Goal: Entertainment & Leisure: Browse casually

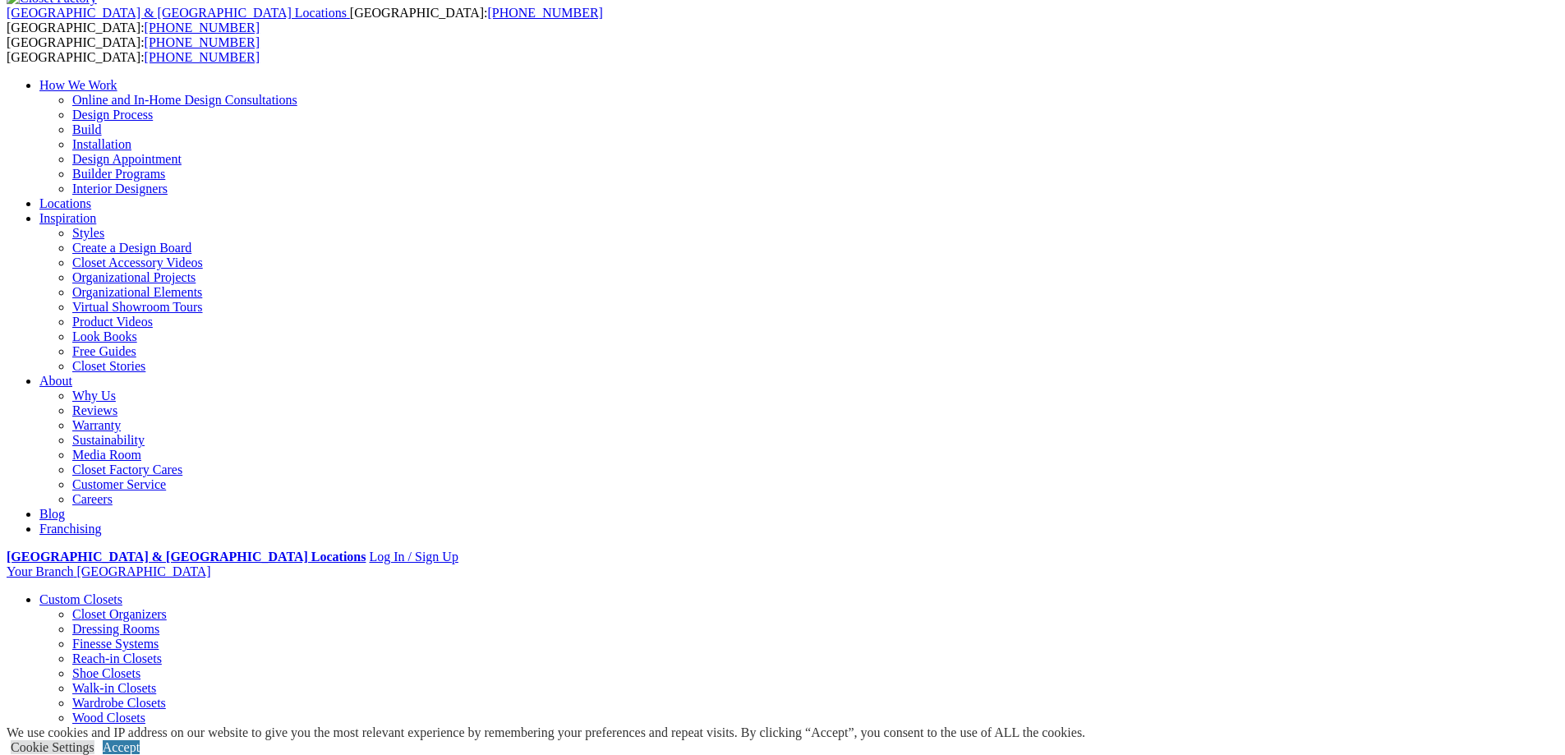
scroll to position [329, 0]
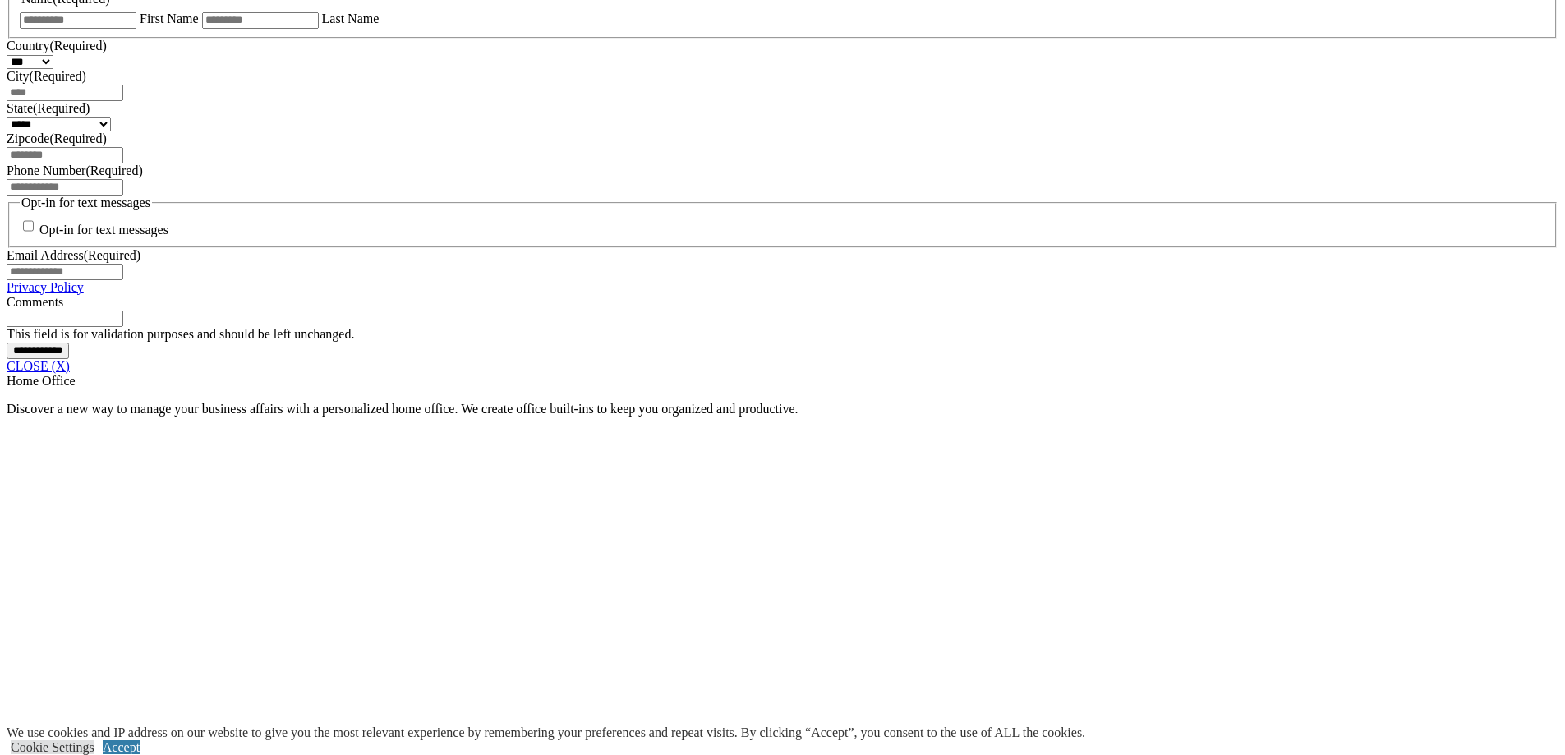
scroll to position [1244, 0]
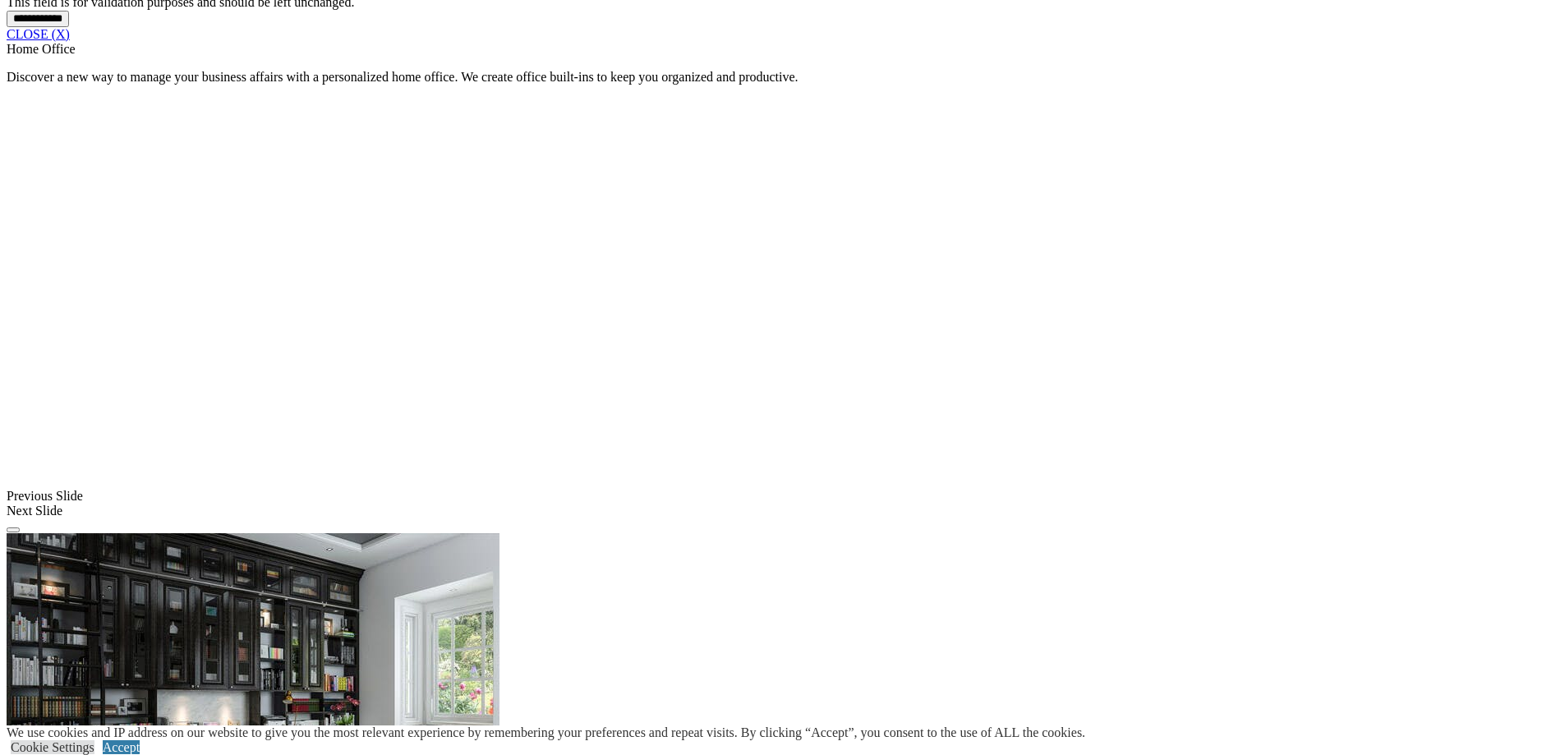
scroll to position [1490, 0]
